Goal: Information Seeking & Learning: Learn about a topic

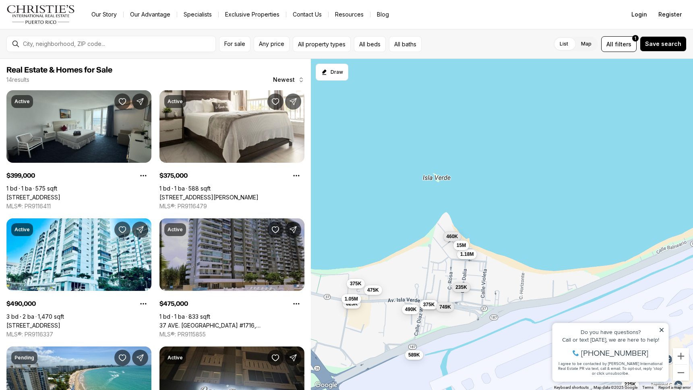
click at [460, 287] on span "235K" at bounding box center [461, 287] width 12 height 6
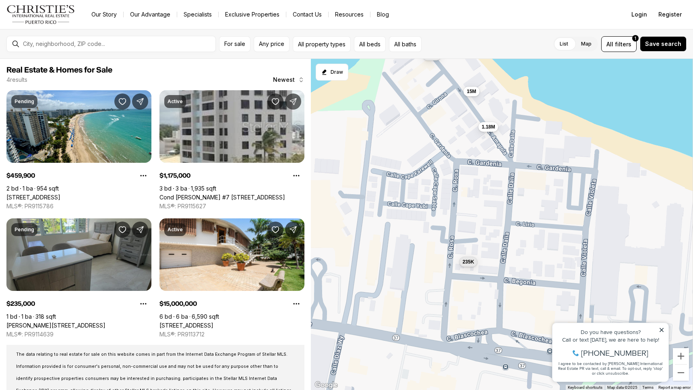
drag, startPoint x: 485, startPoint y: 295, endPoint x: 386, endPoint y: 164, distance: 164.6
click at [386, 164] on div "460K 1.18M 15M 235K" at bounding box center [502, 224] width 382 height 331
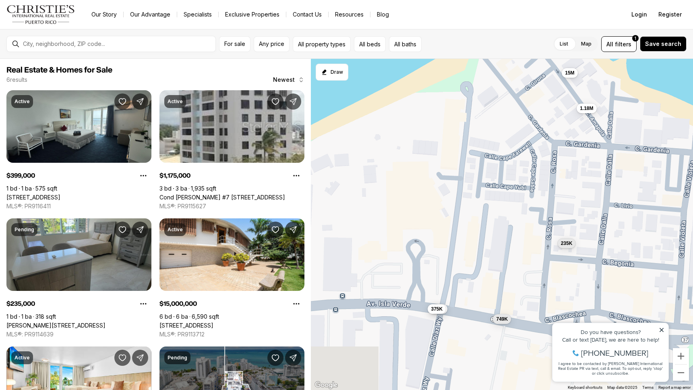
drag, startPoint x: 467, startPoint y: 230, endPoint x: 541, endPoint y: 214, distance: 75.5
click at [541, 214] on div "1.18M 15M 235K 399K 375K 749K" at bounding box center [502, 224] width 382 height 331
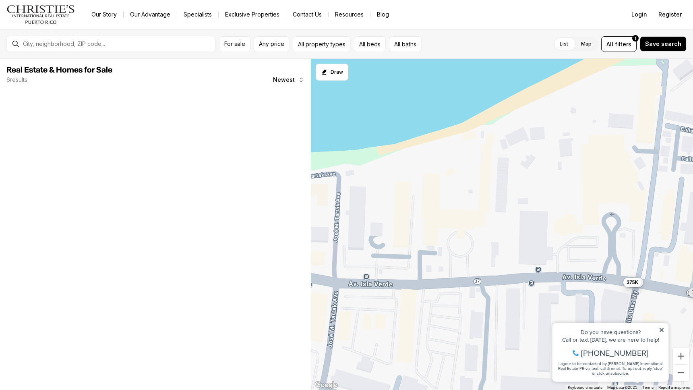
drag, startPoint x: 491, startPoint y: 229, endPoint x: 534, endPoint y: 220, distance: 43.4
click at [534, 220] on div "1.18M 235K 399K 375K 749K" at bounding box center [502, 224] width 382 height 331
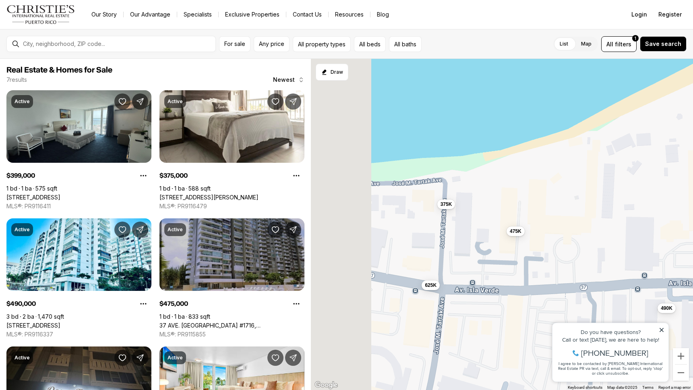
drag, startPoint x: 382, startPoint y: 245, endPoint x: 499, endPoint y: 252, distance: 117.8
click at [499, 252] on div "399K 375K 749K 490K 375K 475K 625K" at bounding box center [502, 224] width 382 height 331
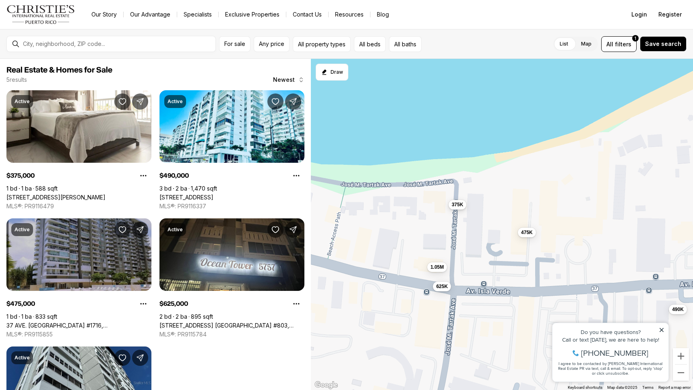
click at [460, 205] on span "375K" at bounding box center [457, 204] width 12 height 6
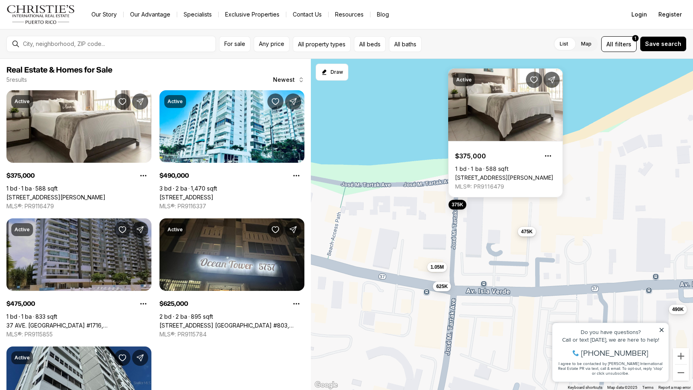
click at [530, 233] on span "475K" at bounding box center [527, 231] width 12 height 6
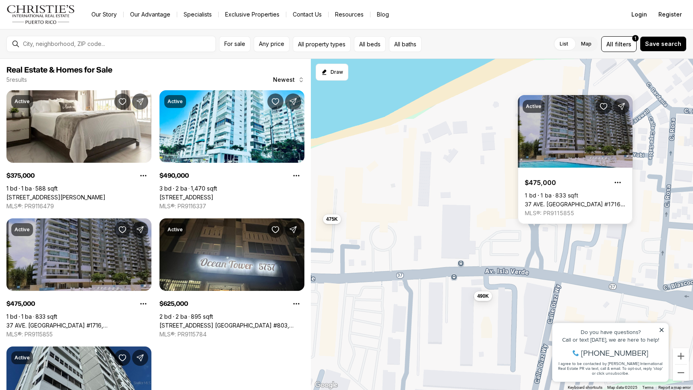
drag, startPoint x: 585, startPoint y: 262, endPoint x: 389, endPoint y: 249, distance: 196.5
click at [389, 249] on div "490K 375K 475K 625K 1.05M" at bounding box center [502, 224] width 382 height 331
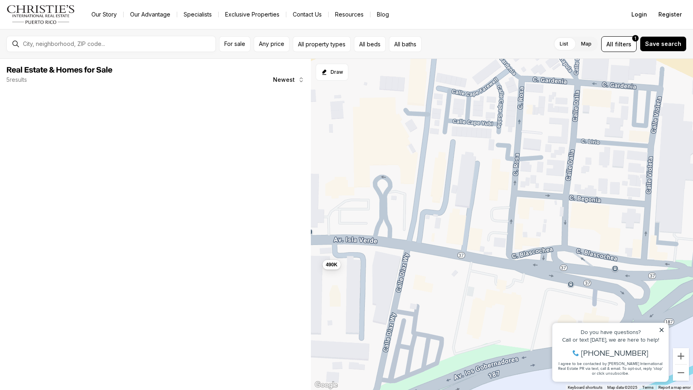
drag, startPoint x: 609, startPoint y: 264, endPoint x: 456, endPoint y: 232, distance: 155.9
click at [456, 232] on div "490K 475K" at bounding box center [502, 224] width 382 height 331
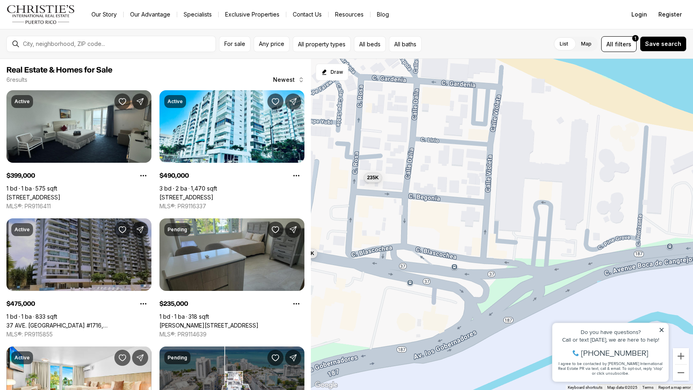
drag, startPoint x: 494, startPoint y: 240, endPoint x: 427, endPoint y: 240, distance: 67.2
click at [427, 240] on div "490K 399K 235K 375K 749K" at bounding box center [502, 224] width 382 height 331
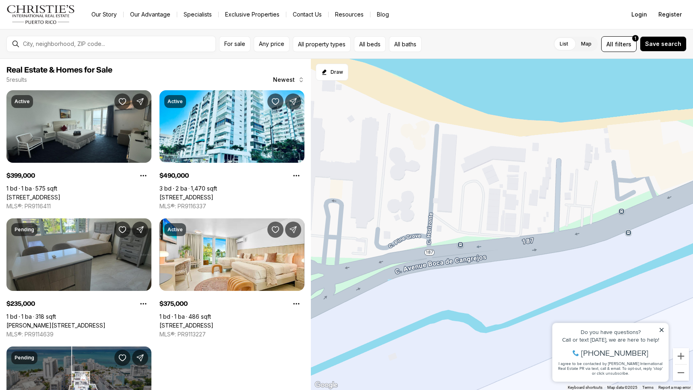
drag, startPoint x: 475, startPoint y: 241, endPoint x: 506, endPoint y: 240, distance: 30.6
click at [428, 241] on div "235K" at bounding box center [502, 224] width 382 height 331
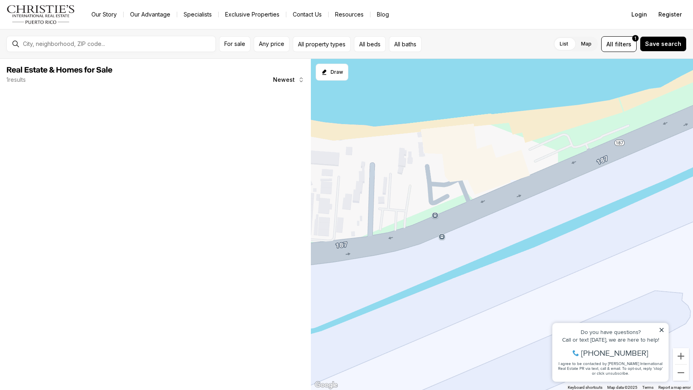
drag, startPoint x: 595, startPoint y: 235, endPoint x: 406, endPoint y: 240, distance: 188.8
click at [406, 240] on div at bounding box center [502, 224] width 382 height 331
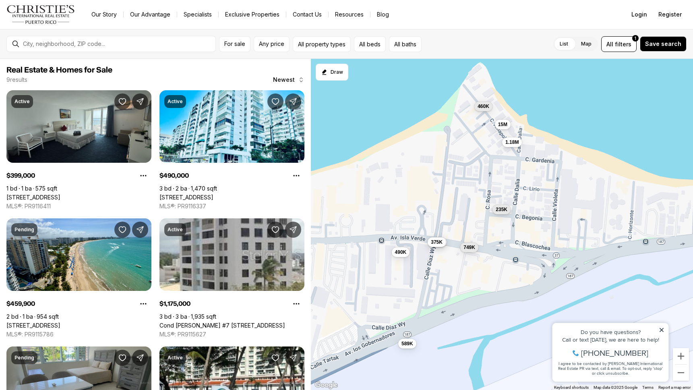
drag, startPoint x: 413, startPoint y: 173, endPoint x: 464, endPoint y: 188, distance: 53.0
click at [464, 188] on div "399K 375K 490K 460K 1.18M 235K 589K 15M 749K" at bounding box center [502, 224] width 382 height 331
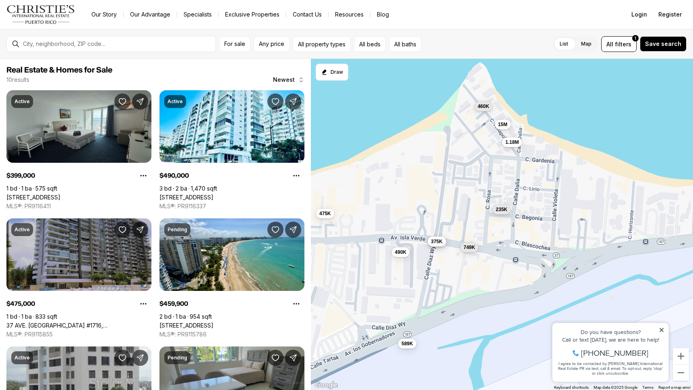
click at [438, 244] on span "375K" at bounding box center [437, 241] width 12 height 6
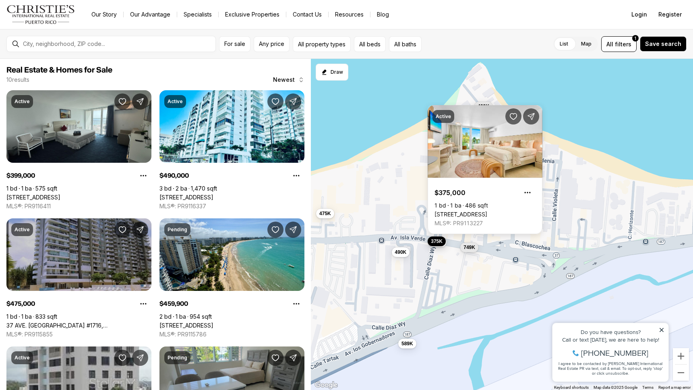
click at [413, 221] on div "399K 375K 490K 460K 1.18M 235K 589K 15M 749K 475K" at bounding box center [502, 224] width 382 height 331
